Goal: Task Accomplishment & Management: Complete application form

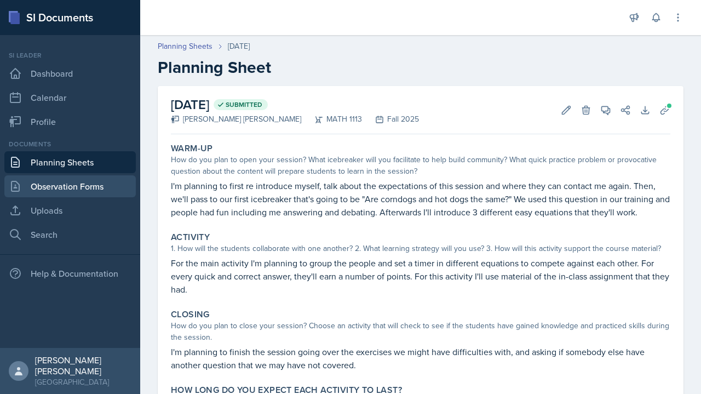
click at [86, 186] on link "Observation Forms" at bounding box center [69, 186] width 131 height 22
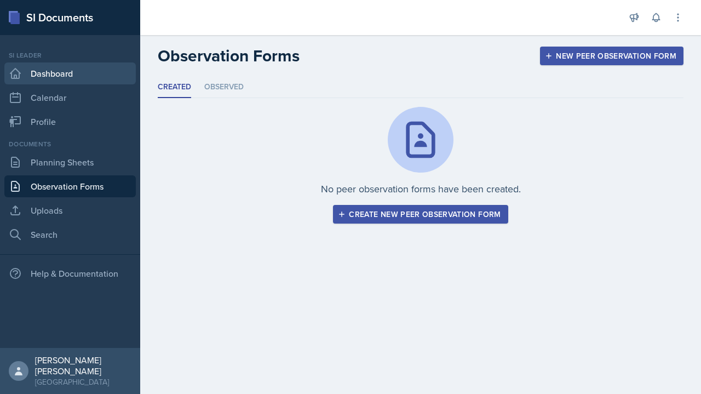
click at [111, 77] on link "Dashboard" at bounding box center [69, 73] width 131 height 22
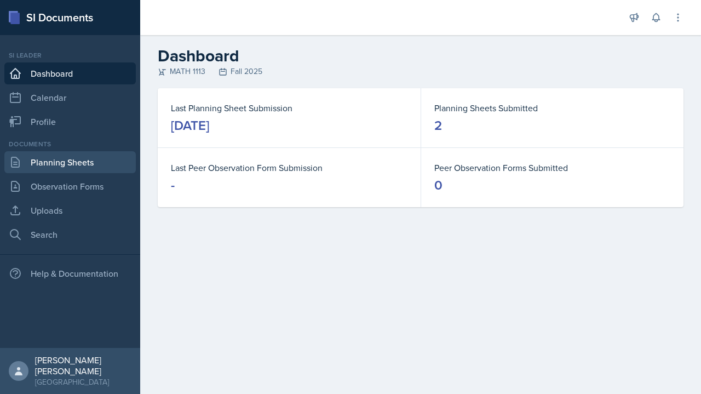
click at [102, 162] on link "Planning Sheets" at bounding box center [69, 162] width 131 height 22
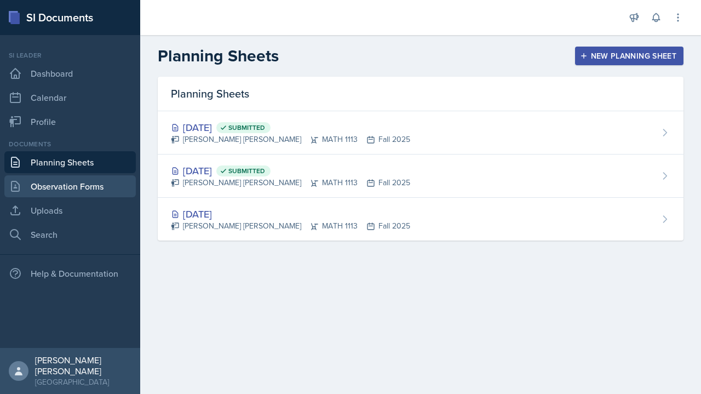
click at [107, 184] on link "Observation Forms" at bounding box center [69, 186] width 131 height 22
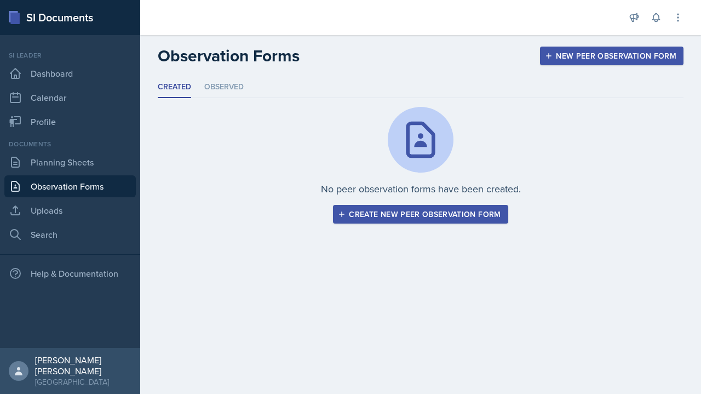
click at [672, 53] on div "New Peer Observation Form" at bounding box center [611, 55] width 129 height 9
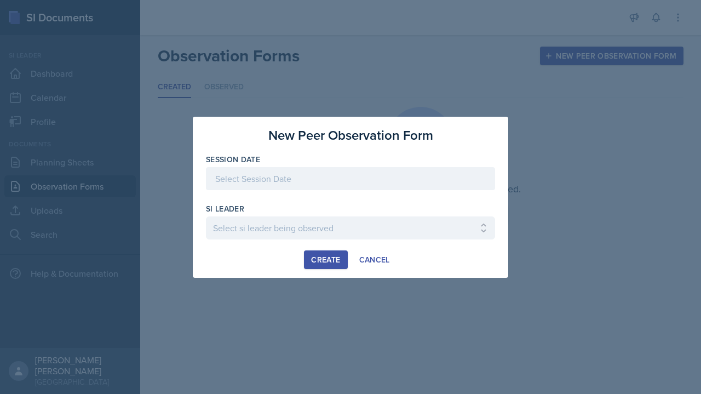
click at [431, 176] on div at bounding box center [350, 178] width 289 height 23
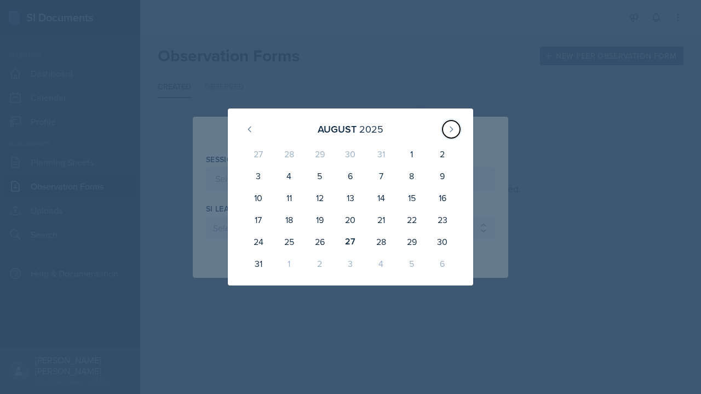
click at [451, 133] on icon at bounding box center [451, 129] width 9 height 9
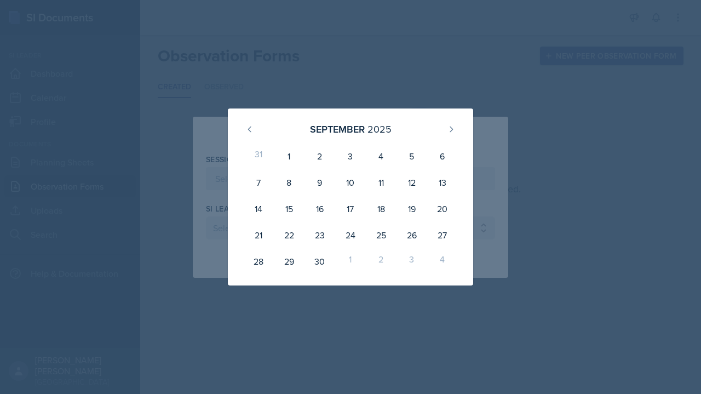
click at [321, 154] on div "2" at bounding box center [320, 156] width 31 height 26
type input "[DATE]"
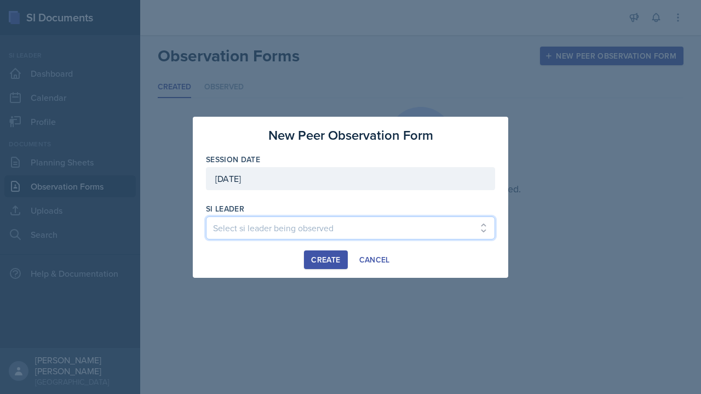
click at [348, 223] on select "Select si leader being observed [PERSON_NAME] / PSYC 2500 / The Phantoms of The…" at bounding box center [350, 227] width 289 height 23
click at [341, 226] on select "Select si leader being observed [PERSON_NAME] / PSYC 2500 / The Phantoms of The…" at bounding box center [350, 227] width 289 height 23
click at [323, 234] on select "Select si leader being observed [PERSON_NAME] / PSYC 2500 / The Phantoms of The…" at bounding box center [350, 227] width 289 height 23
click at [206, 216] on select "Select si leader being observed [PERSON_NAME] / PSYC 2500 / The Phantoms of The…" at bounding box center [350, 227] width 289 height 23
click at [417, 236] on select "Select si leader being observed [PERSON_NAME] / PSYC 2500 / The Phantoms of The…" at bounding box center [350, 227] width 289 height 23
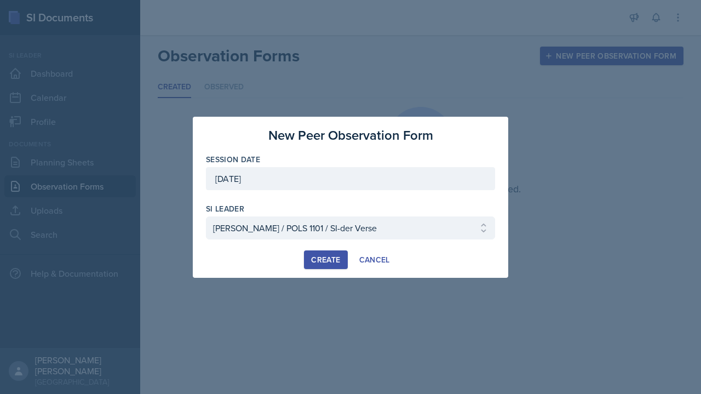
click at [427, 249] on div at bounding box center [350, 244] width 289 height 11
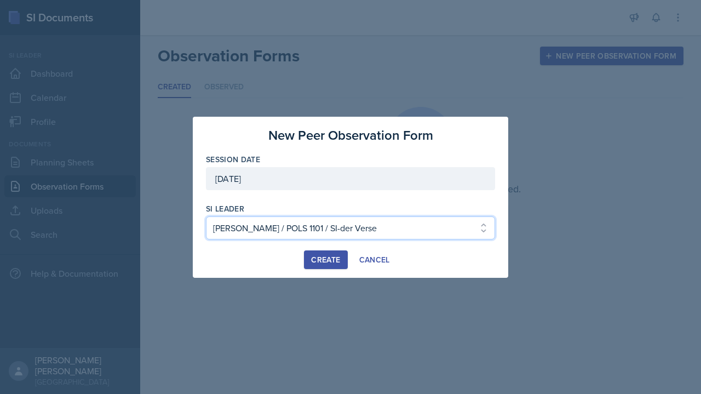
click at [387, 223] on select "Select si leader being observed [PERSON_NAME] / PSYC 2500 / The Phantoms of The…" at bounding box center [350, 227] width 289 height 23
select select "a38ec269-389c-4449-999e-3da7dd1d4612"
click at [206, 216] on select "Select si leader being observed [PERSON_NAME] / PSYC 2500 / The Phantoms of The…" at bounding box center [350, 227] width 289 height 23
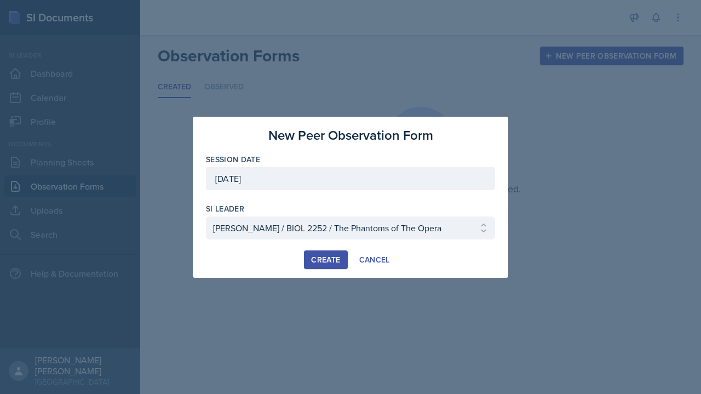
click at [396, 263] on button "Cancel" at bounding box center [374, 259] width 45 height 19
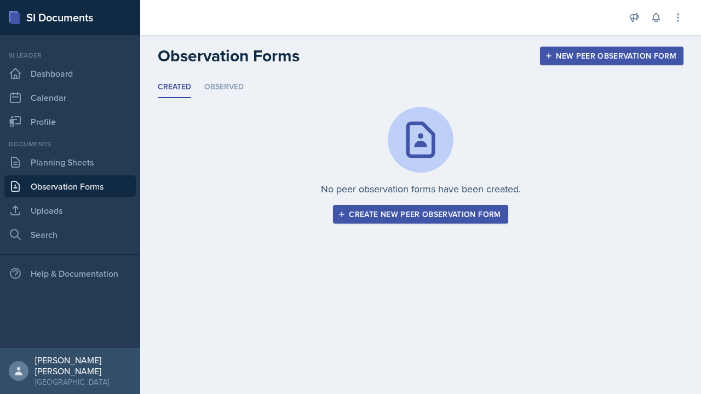
click at [44, 74] on link "Dashboard" at bounding box center [69, 73] width 131 height 22
